Goal: Task Accomplishment & Management: Use online tool/utility

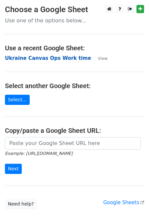
click at [27, 60] on strong "Ukraine Canvas Ops Work time" at bounding box center [48, 58] width 86 height 6
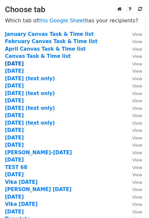
click at [24, 63] on strong "September 2025" at bounding box center [14, 64] width 19 height 6
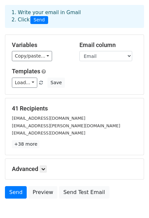
scroll to position [38, 0]
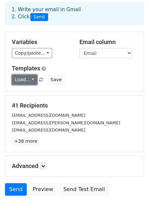
click at [31, 75] on link "Load..." at bounding box center [24, 80] width 25 height 10
click at [32, 89] on link "Invoice" at bounding box center [38, 94] width 52 height 11
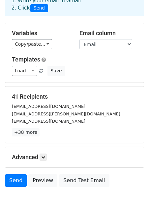
scroll to position [64, 0]
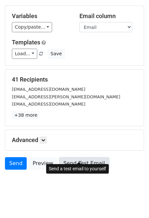
click at [81, 159] on link "Send Test Email" at bounding box center [84, 163] width 50 height 13
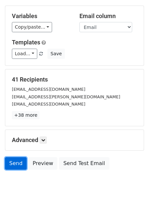
click at [17, 158] on link "Send" at bounding box center [16, 163] width 22 height 13
